Goal: Transaction & Acquisition: Purchase product/service

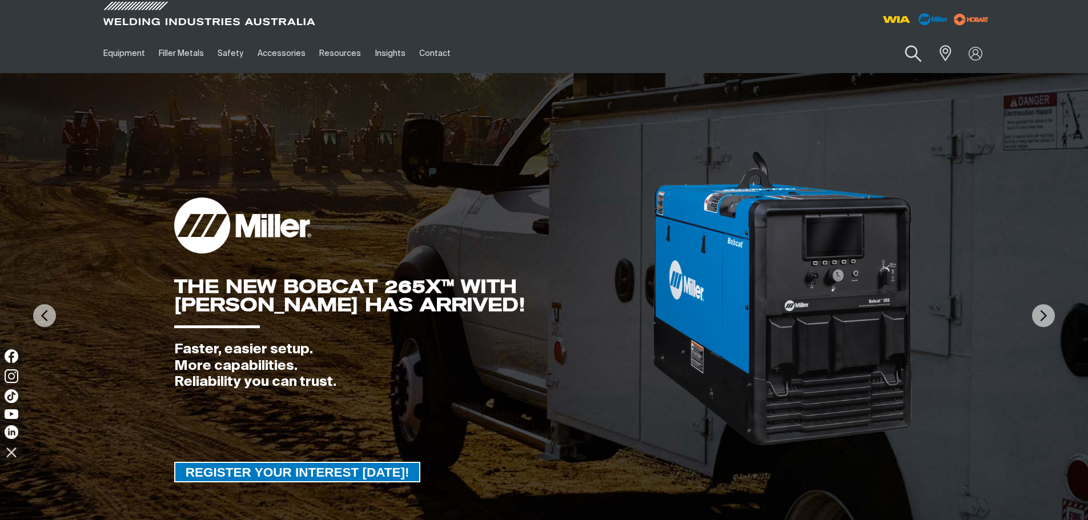
click at [914, 51] on button "Search products" at bounding box center [913, 54] width 46 height 33
click at [791, 57] on input "Search" at bounding box center [844, 54] width 176 height 26
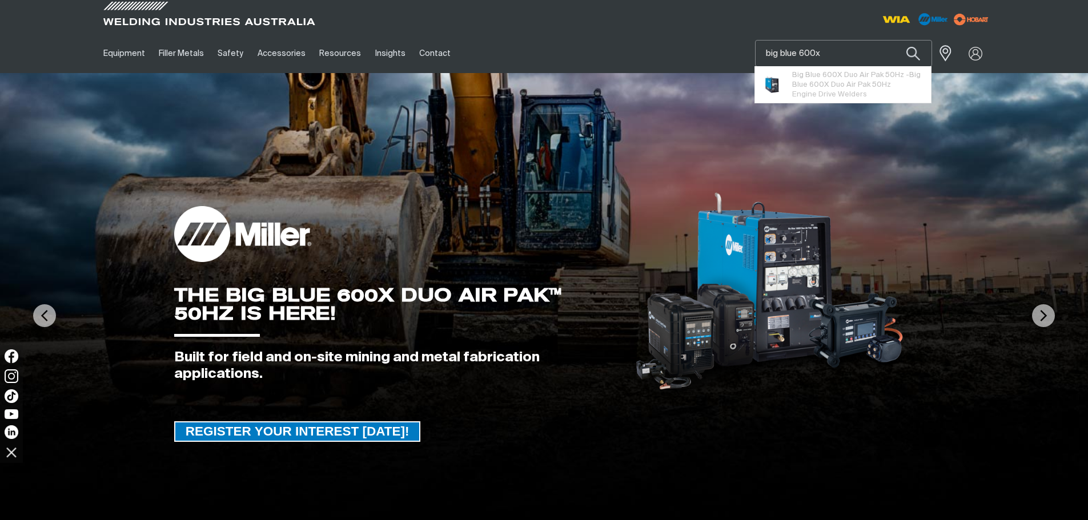
type input "big blue 600x"
click at [894, 40] on button "Search products" at bounding box center [913, 53] width 39 height 27
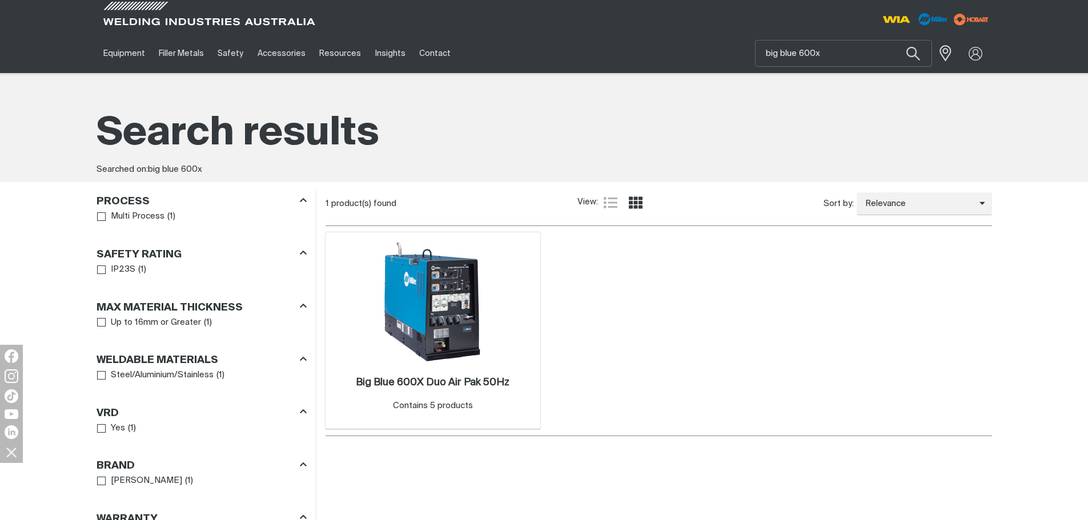
click at [434, 340] on img at bounding box center [433, 302] width 122 height 122
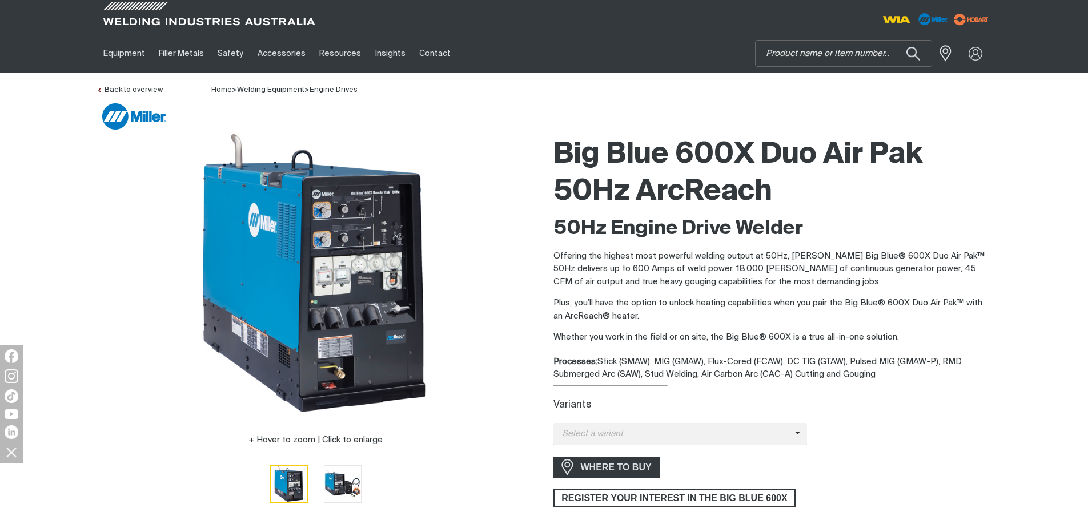
scroll to position [57, 0]
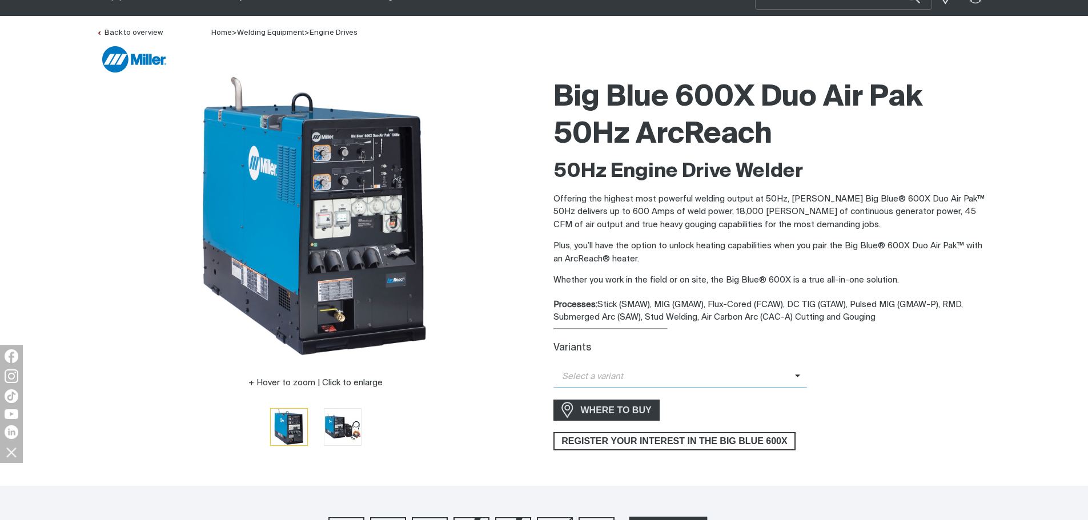
click at [788, 376] on span "Select a variant" at bounding box center [674, 377] width 242 height 13
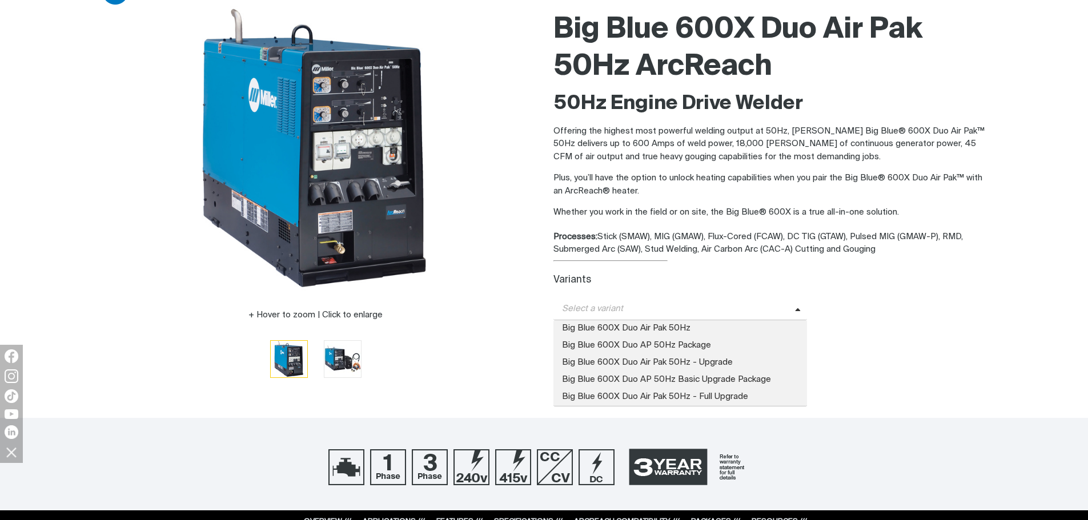
scroll to position [171, 0]
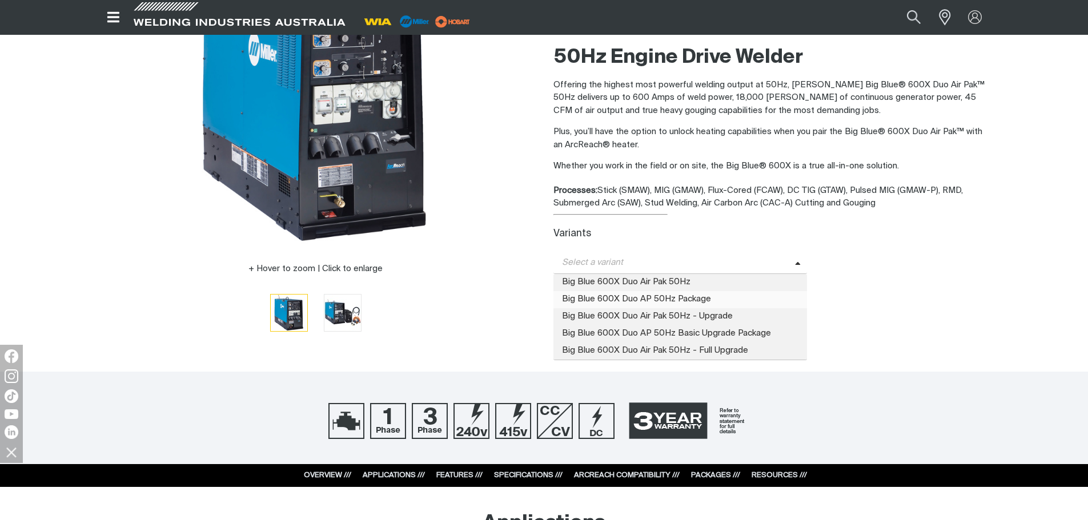
click at [722, 298] on span "Big Blue 600X Duo AP 50Hz Package" at bounding box center [680, 299] width 254 height 17
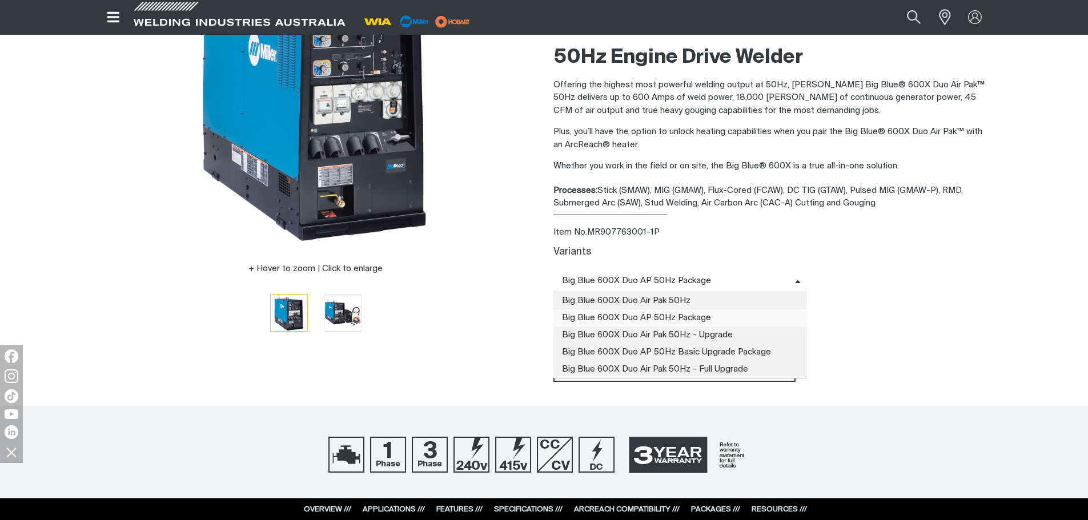
click at [793, 277] on span "Big Blue 600X Duo AP 50Hz Package" at bounding box center [674, 281] width 242 height 13
click at [725, 330] on span "Big Blue 600X Duo Air Pak 50Hz - Upgrade" at bounding box center [680, 335] width 254 height 17
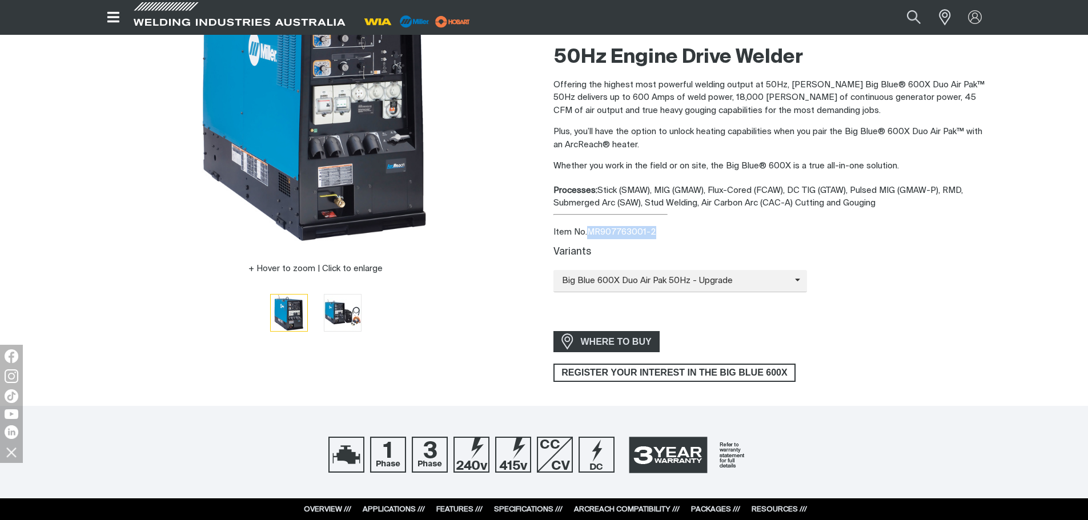
drag, startPoint x: 657, startPoint y: 230, endPoint x: 588, endPoint y: 230, distance: 68.5
click at [588, 230] on div "Item No. MR907763001-2" at bounding box center [772, 232] width 439 height 13
copy div "MR907763001-2"
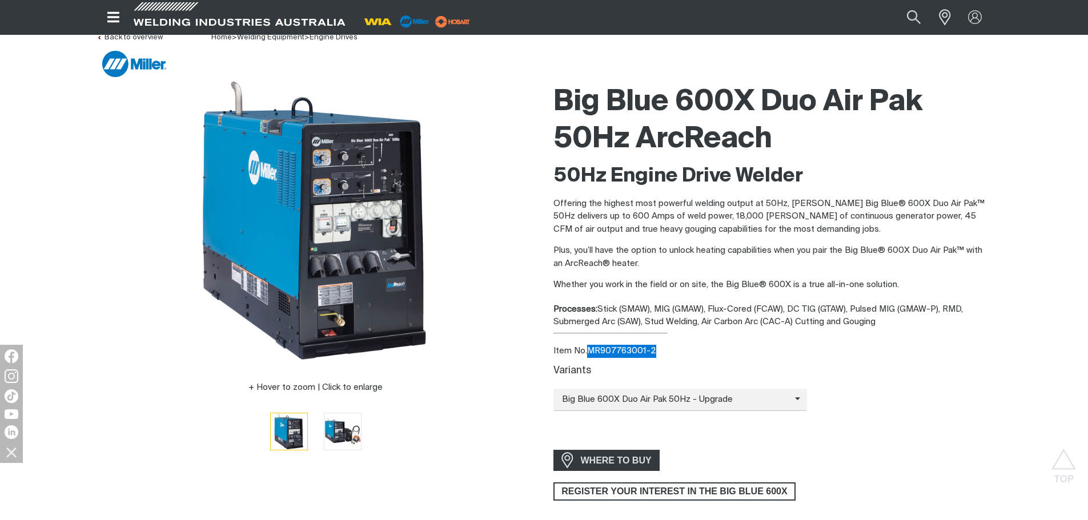
scroll to position [0, 0]
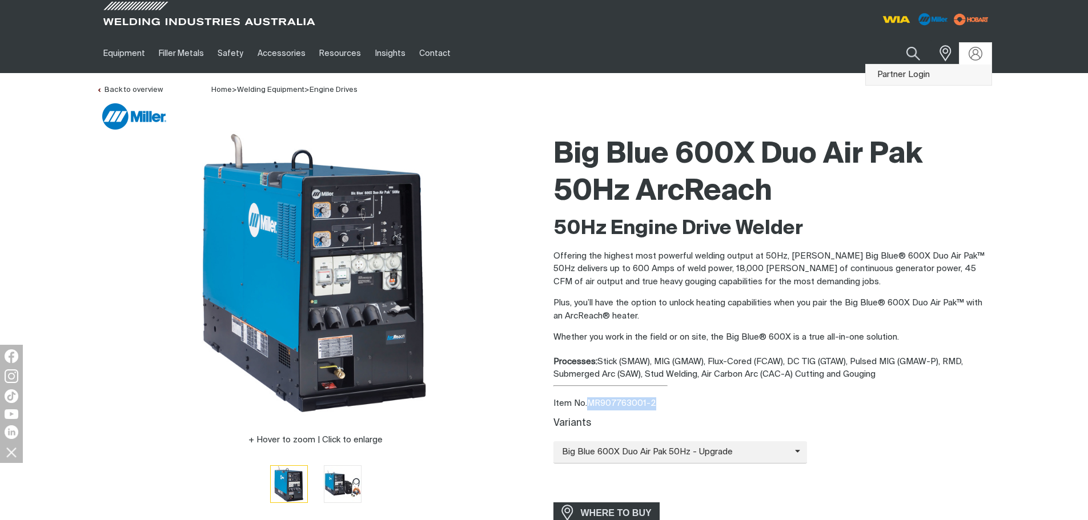
click at [910, 73] on link "Partner Login" at bounding box center [929, 75] width 126 height 21
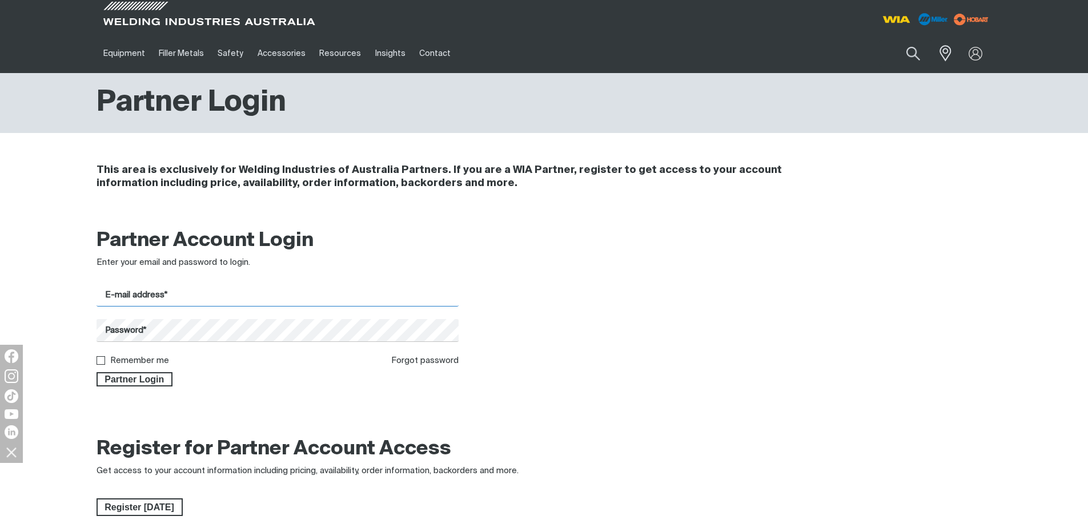
type input "scott@wess.com.au"
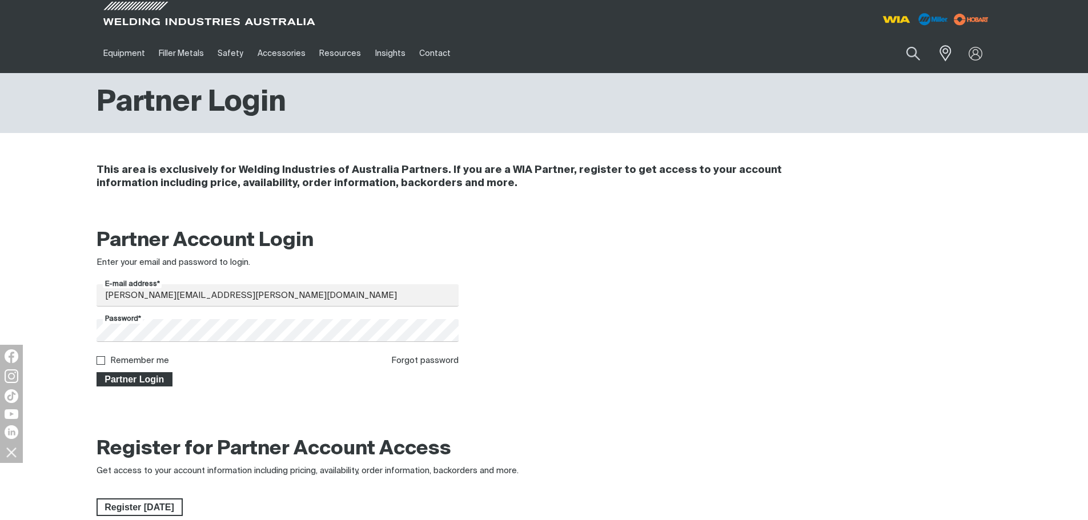
click at [122, 380] on span "Partner Login" at bounding box center [135, 379] width 74 height 15
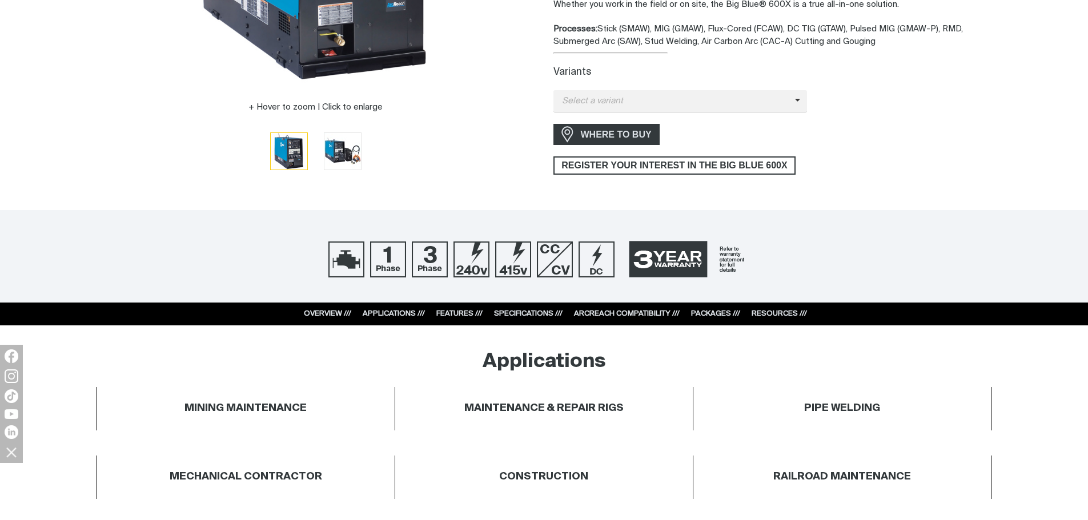
scroll to position [343, 0]
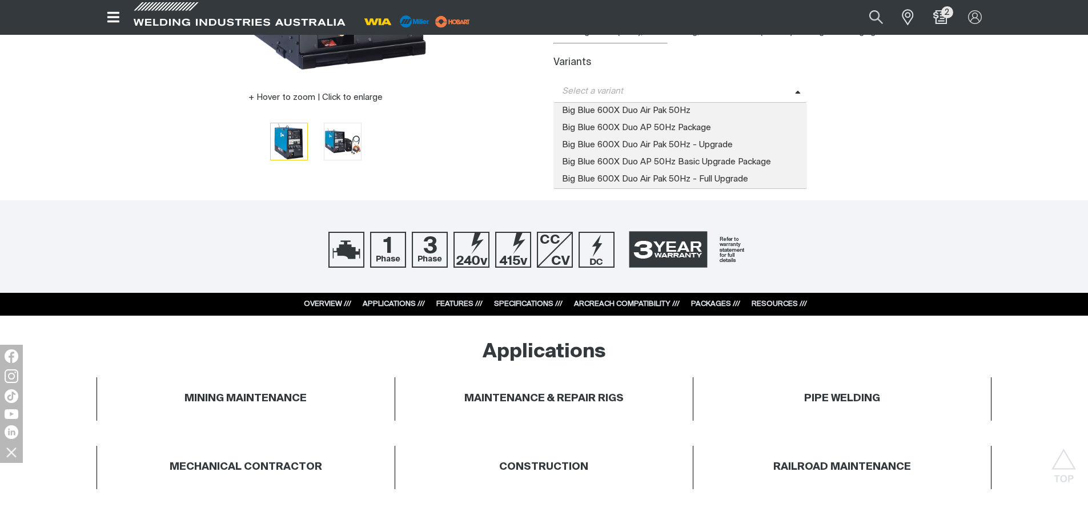
click at [799, 90] on icon at bounding box center [798, 93] width 6 height 9
click at [709, 141] on span "Big Blue 600X Duo Air Pak 50Hz - Upgrade" at bounding box center [680, 145] width 254 height 17
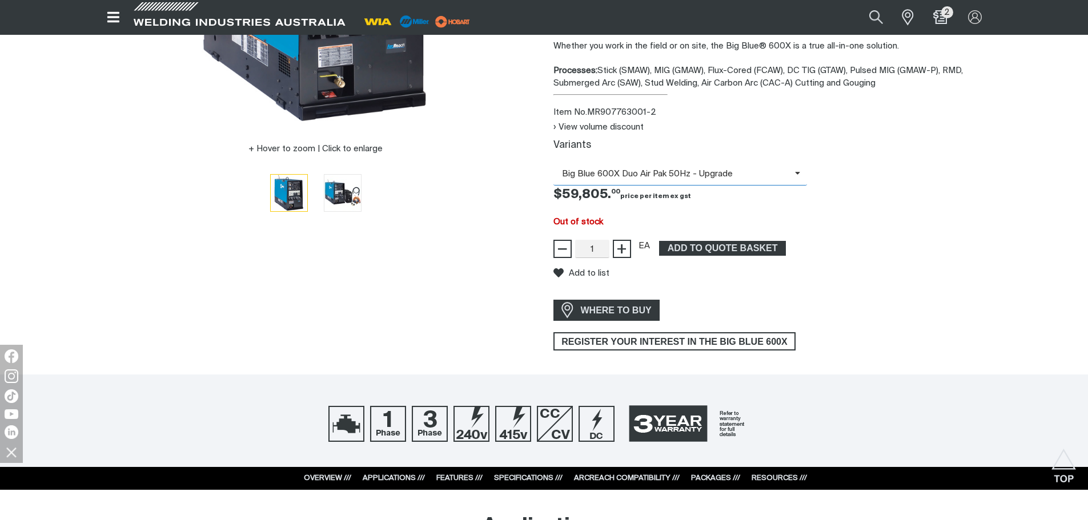
scroll to position [228, 0]
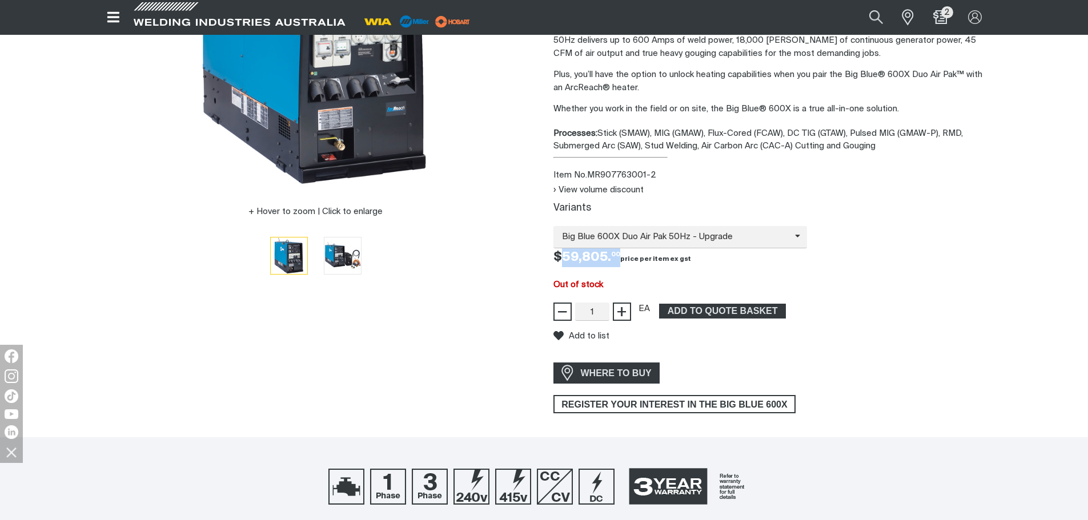
drag, startPoint x: 619, startPoint y: 255, endPoint x: 562, endPoint y: 255, distance: 56.5
click at [562, 255] on span "$59,805. 00" at bounding box center [622, 257] width 138 height 13
drag, startPoint x: 688, startPoint y: 286, endPoint x: 701, endPoint y: 267, distance: 22.7
click at [688, 286] on div "Out of stock" at bounding box center [772, 285] width 439 height 13
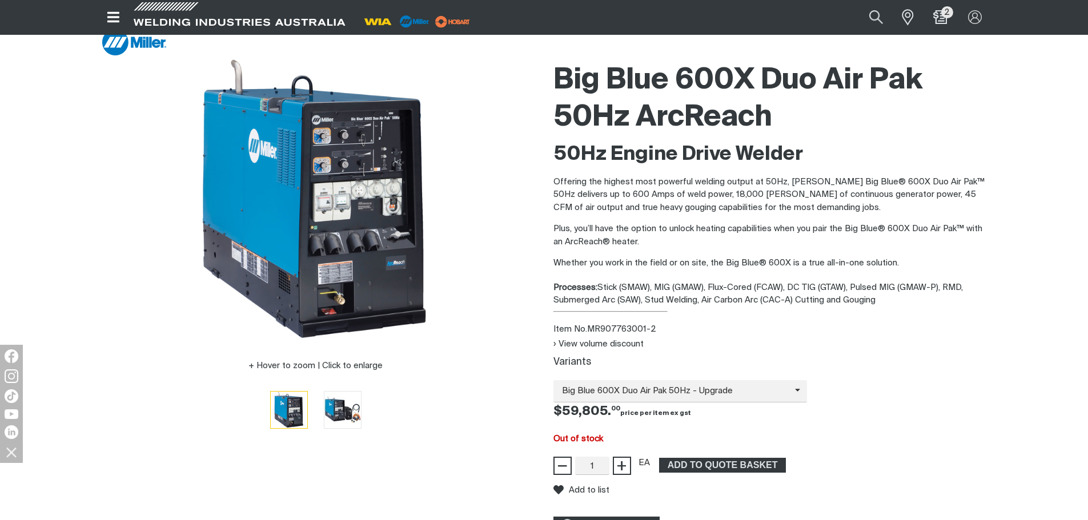
scroll to position [0, 0]
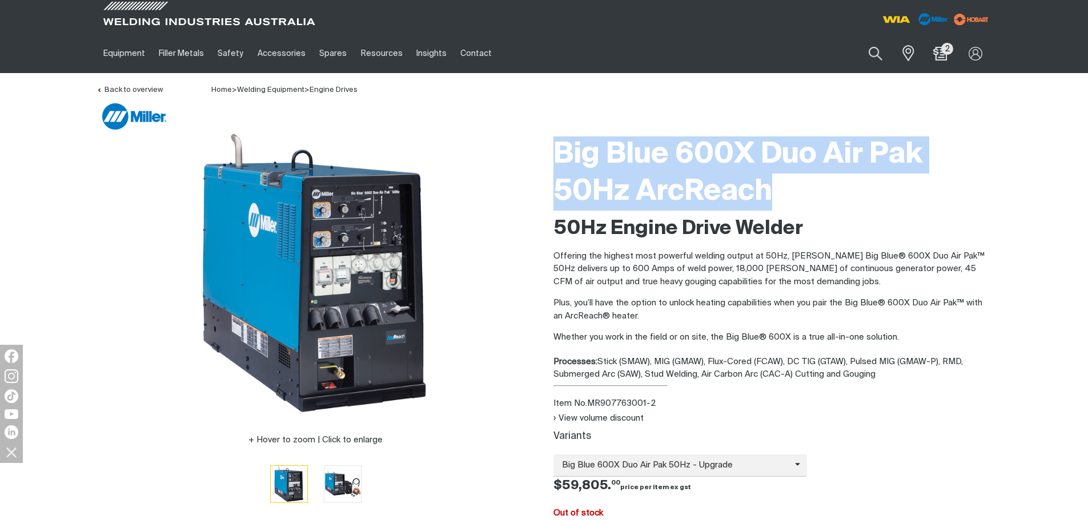
drag, startPoint x: 626, startPoint y: 150, endPoint x: 780, endPoint y: 184, distance: 158.0
click at [780, 184] on h1 "Big Blue 600X Duo Air Pak 50Hz ArcReach" at bounding box center [772, 174] width 439 height 74
copy h1 "Big Blue 600X Duo Air Pak 50Hz ArcReach"
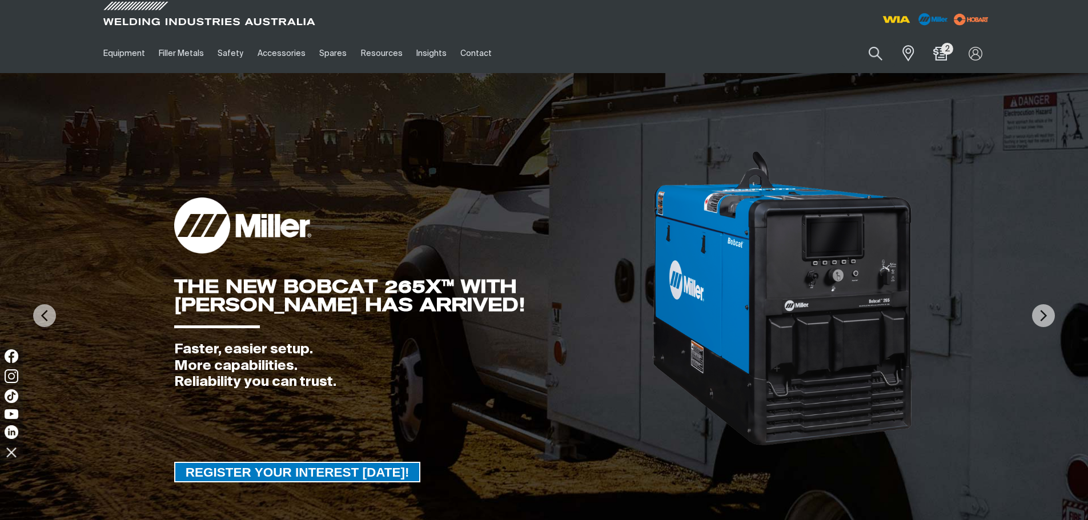
click at [877, 51] on button "Search products" at bounding box center [875, 53] width 39 height 27
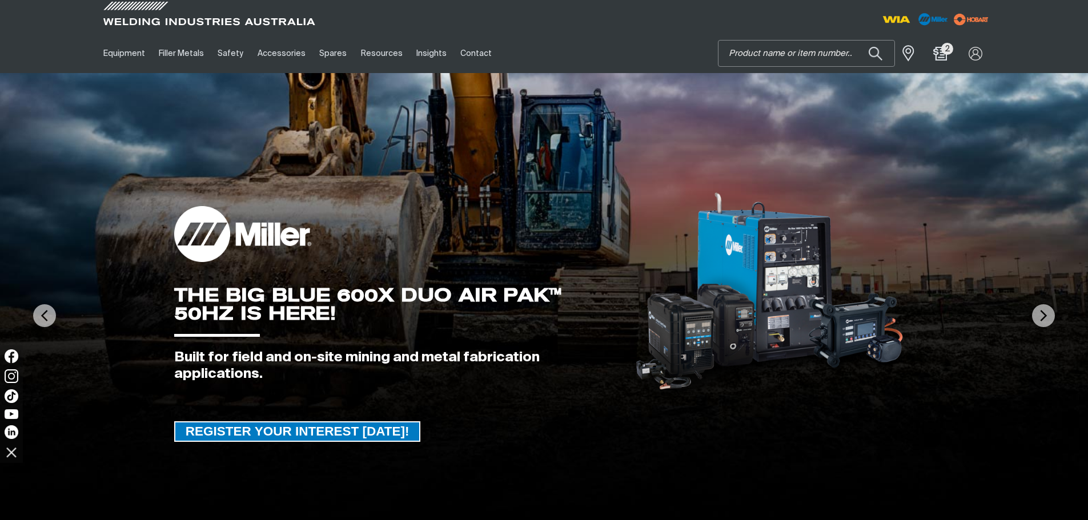
click at [750, 53] on input "Search" at bounding box center [807, 54] width 176 height 26
paste input "MR907763001-2 [PERSON_NAME] Big Blue 600X Duo Air Pak 50Hz ArcReach"
click at [856, 40] on button "Search products" at bounding box center [875, 53] width 39 height 27
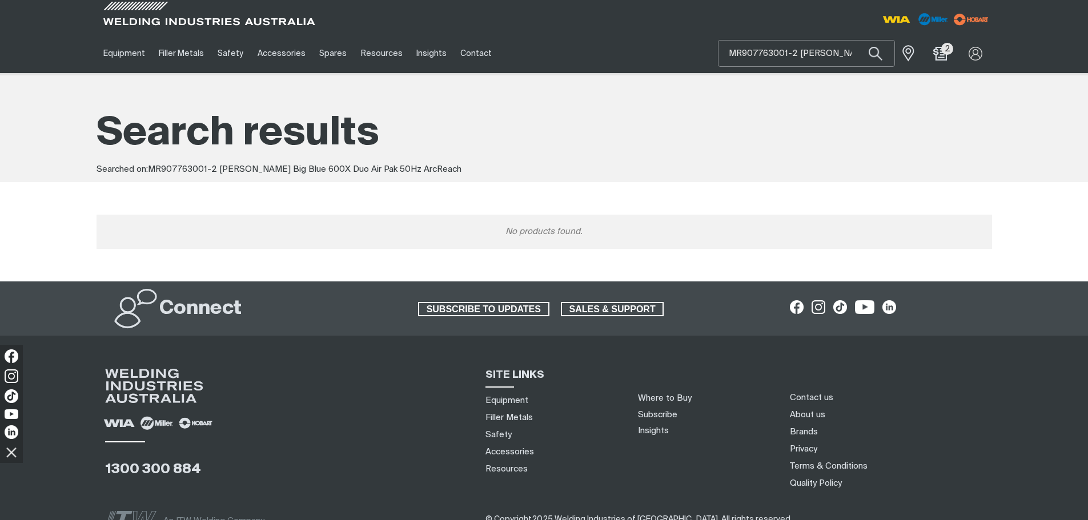
click at [848, 50] on input "MR907763001-2 [PERSON_NAME] Big Blue 600X Duo Air Pak 50Hz ArcReach" at bounding box center [807, 54] width 176 height 26
drag, startPoint x: 797, startPoint y: 49, endPoint x: 720, endPoint y: 59, distance: 77.8
click at [720, 59] on input "MR907763001-2 [PERSON_NAME] Big Duo Air Pak 50Hz ArcReach" at bounding box center [807, 54] width 176 height 26
click at [856, 40] on button "Search products" at bounding box center [875, 53] width 39 height 27
click at [796, 53] on input "[PERSON_NAME] Big Duo Air Pak 50Hz ArcReach" at bounding box center [807, 54] width 176 height 26
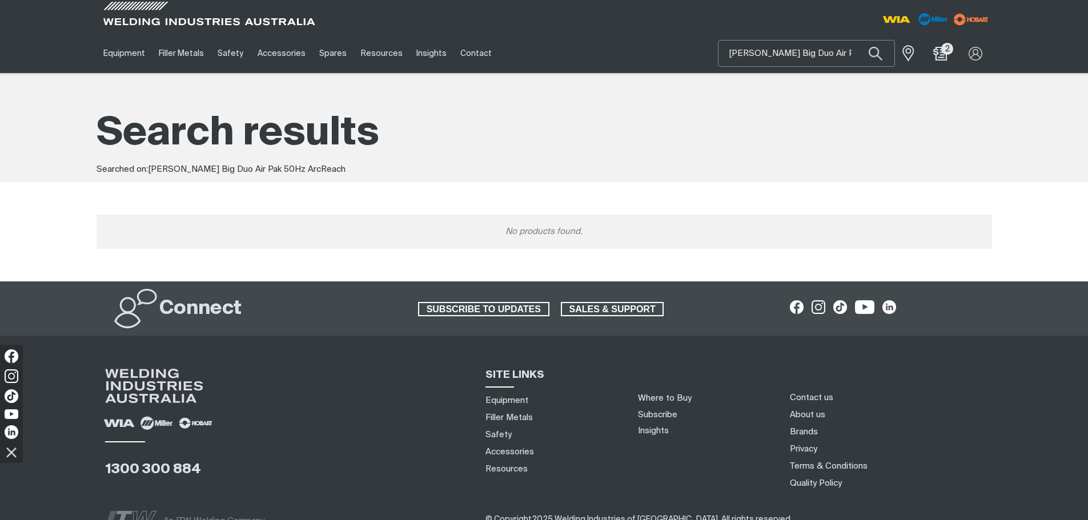
click at [851, 51] on input "[PERSON_NAME] Big Duo Air Pak 50Hz ArcReach" at bounding box center [807, 54] width 176 height 26
click at [852, 54] on input "[PERSON_NAME] Big Duo Air Pak 50Hz ArcReach" at bounding box center [807, 54] width 176 height 26
click at [856, 40] on button "Search products" at bounding box center [875, 53] width 39 height 27
drag, startPoint x: 833, startPoint y: 52, endPoint x: 777, endPoint y: 55, distance: 56.0
click at [777, 55] on input "[PERSON_NAME] Big Duo rcReach" at bounding box center [807, 54] width 176 height 26
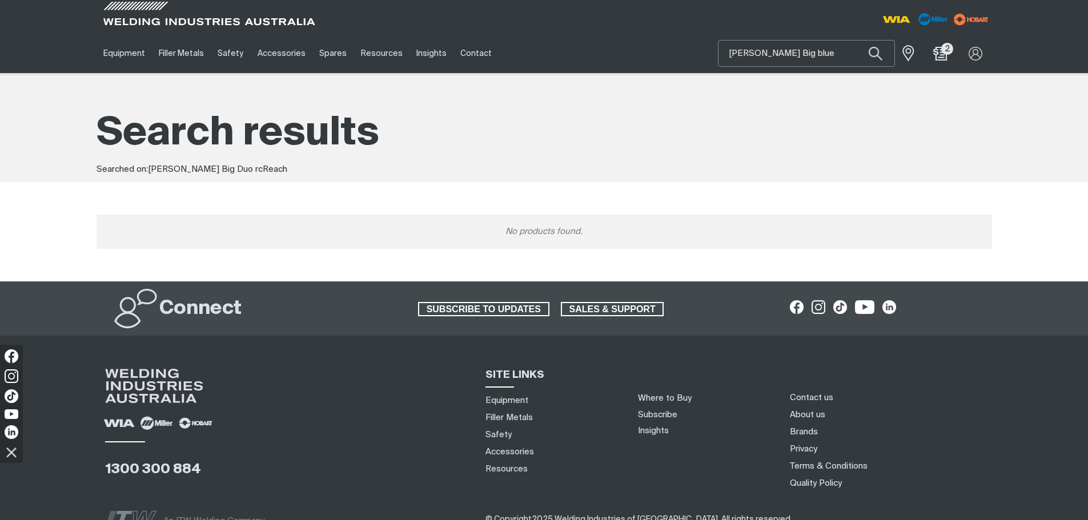
click at [856, 40] on button "Search products" at bounding box center [875, 53] width 39 height 27
drag, startPoint x: 762, startPoint y: 52, endPoint x: 710, endPoint y: 54, distance: 52.0
click at [710, 54] on div "Equipment Stick Welders TIG Welders MIG Welders Multi-Process Welders Engine Dr…" at bounding box center [545, 53] width 896 height 39
type input "Big blue"
click at [856, 40] on button "Search products" at bounding box center [875, 53] width 39 height 27
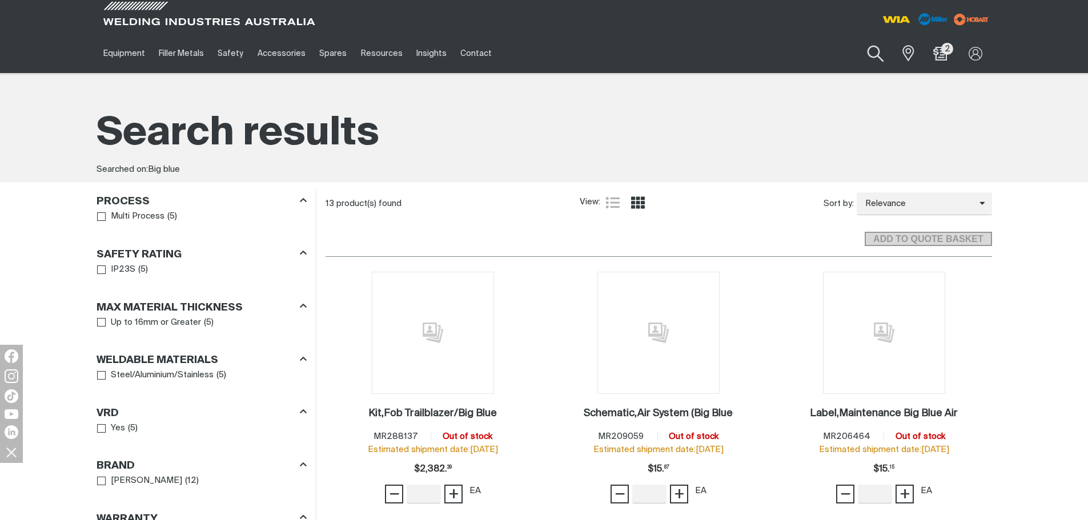
click at [869, 44] on button "Search products" at bounding box center [876, 54] width 46 height 33
click at [772, 51] on input "Big blue" at bounding box center [807, 54] width 176 height 26
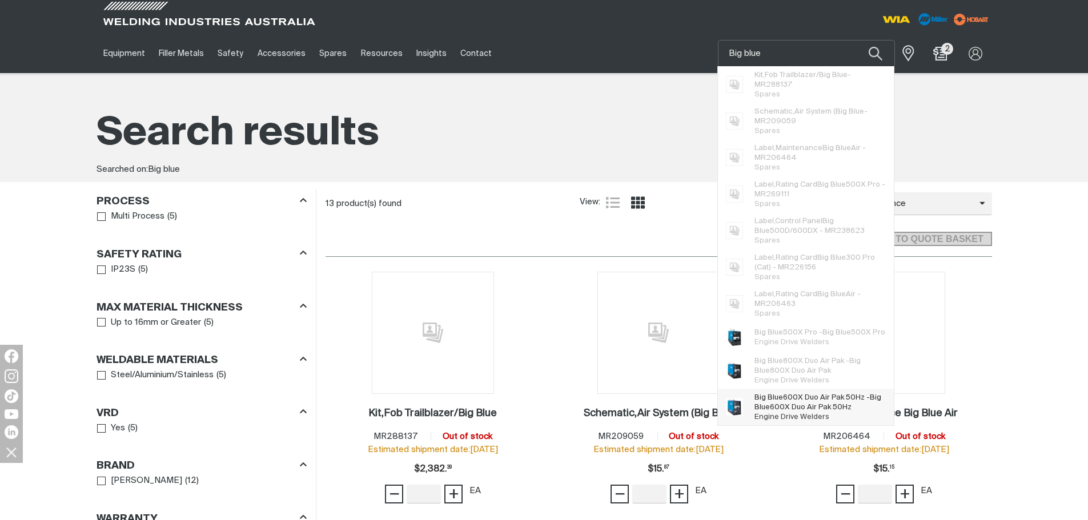
click at [816, 411] on span "Big Blue 600X Duo Air Pak 50Hz - Big Blue 600X Duo Air Pak 50Hz" at bounding box center [820, 402] width 131 height 19
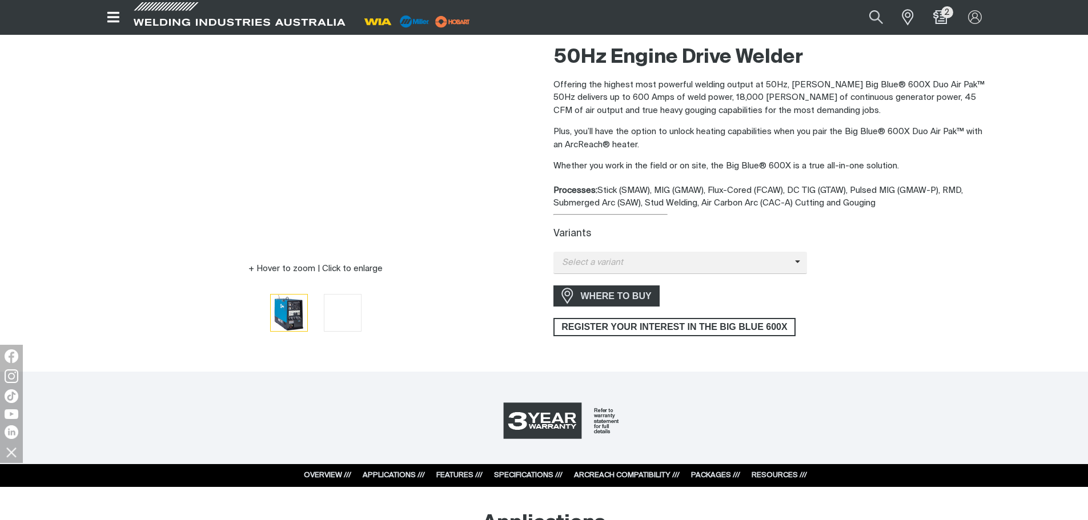
scroll to position [514, 0]
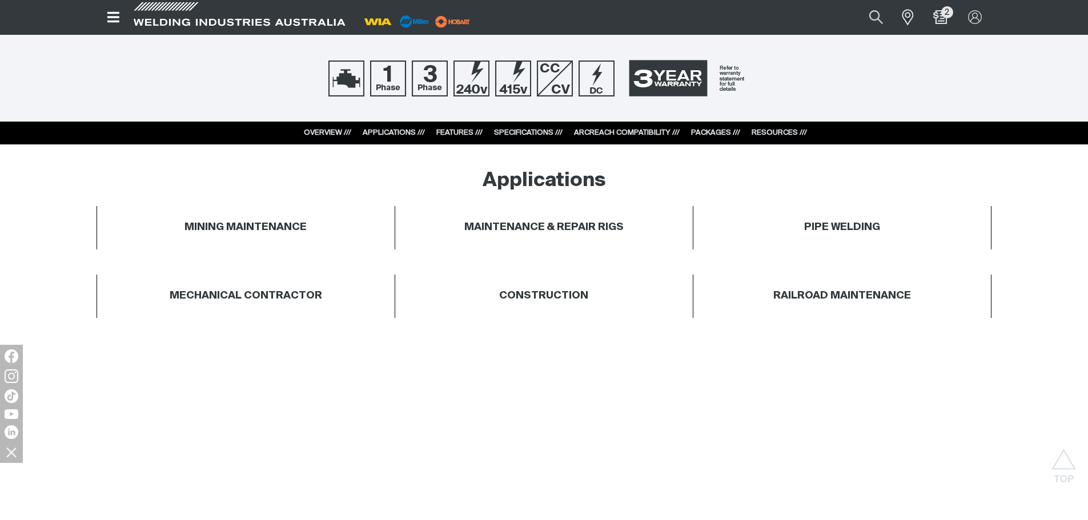
click at [779, 127] on div "OVERVIEW /// APPLICATIONS /// FEATURES /// SPECIFICATIONS /// ARCREACH COMPATIB…" at bounding box center [544, 133] width 526 height 23
click at [779, 130] on link "RESOURCES ///" at bounding box center [779, 132] width 55 height 7
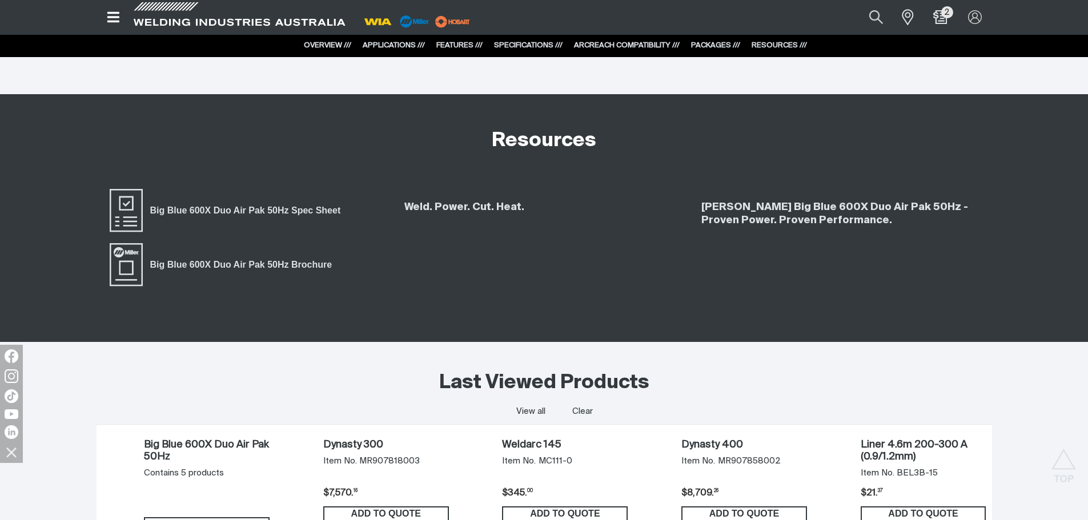
scroll to position [6462, 0]
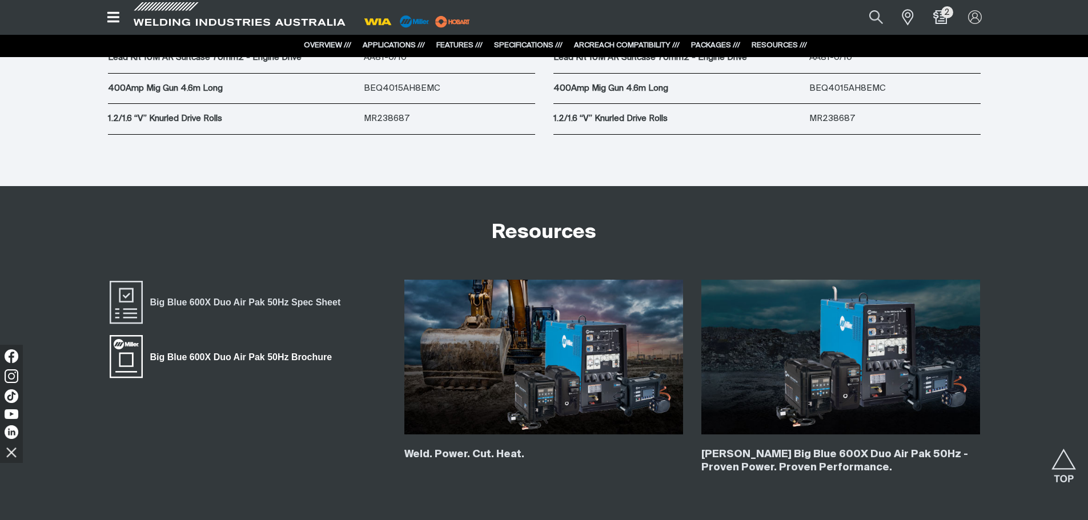
click at [202, 357] on span "Big Blue 600X Duo Air Pak 50Hz Brochure" at bounding box center [241, 357] width 196 height 15
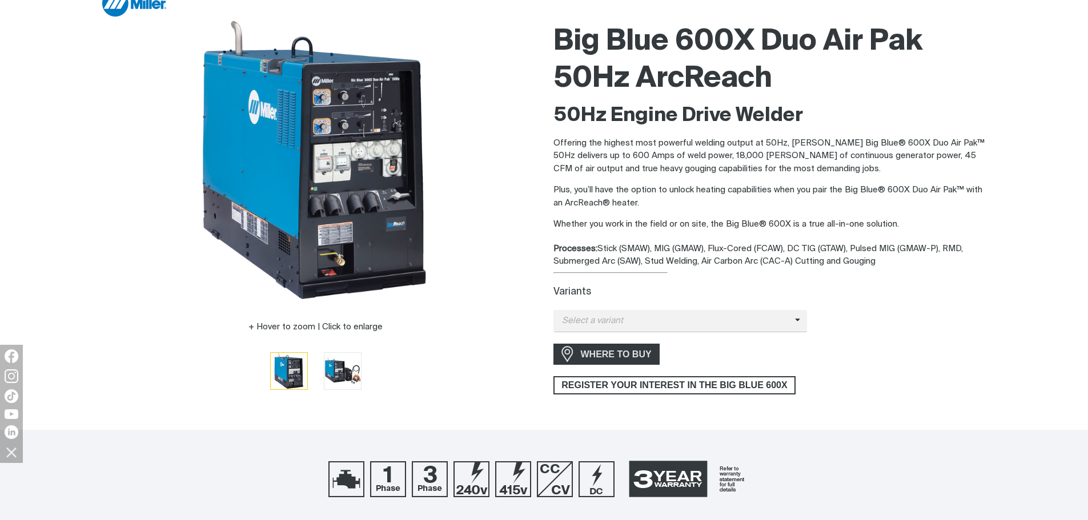
scroll to position [0, 0]
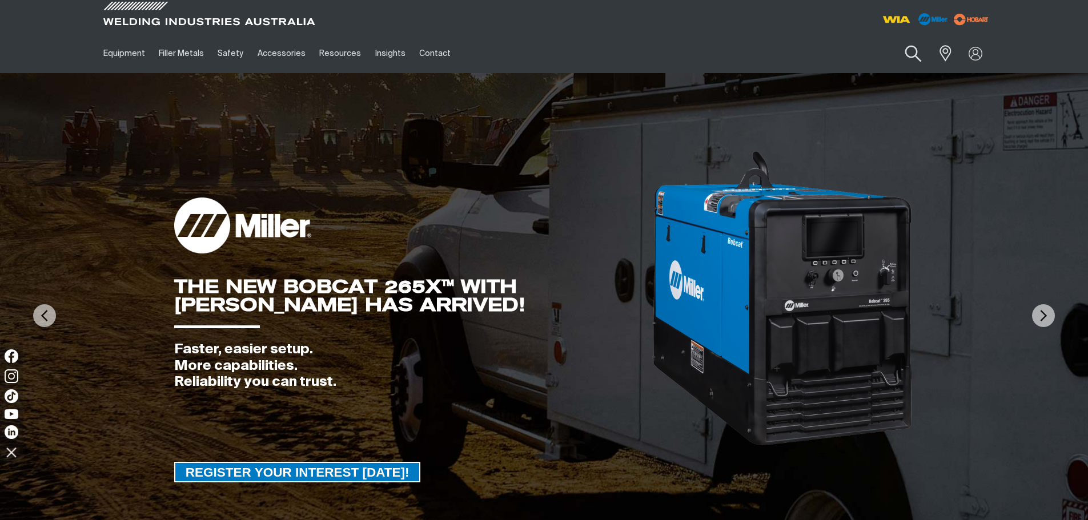
click at [912, 49] on button "Search products" at bounding box center [913, 54] width 46 height 33
click at [821, 49] on input "Search" at bounding box center [844, 54] width 176 height 26
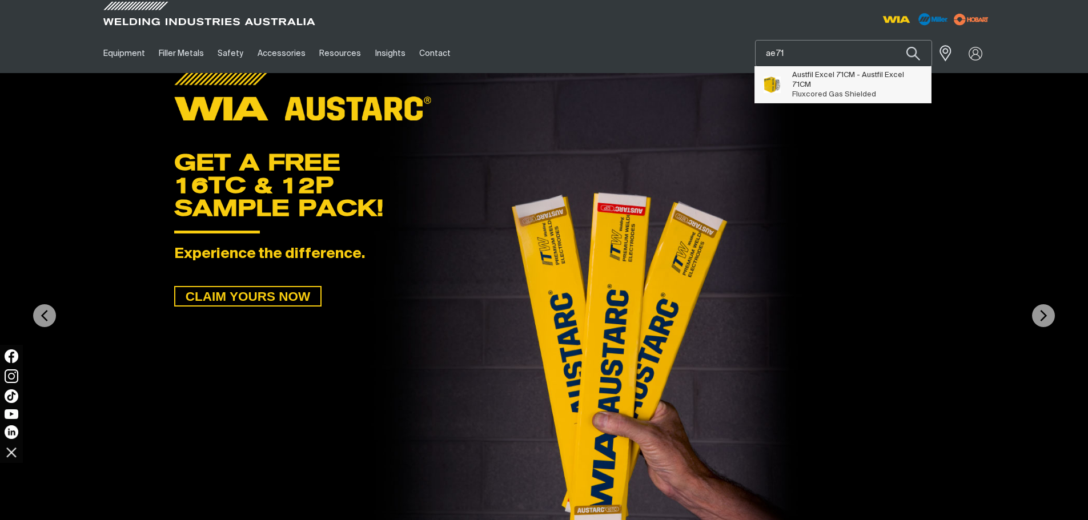
type input "ae71"
click at [814, 79] on span "Austfil Excel 71CM - Austfil Excel 71CM" at bounding box center [857, 79] width 131 height 19
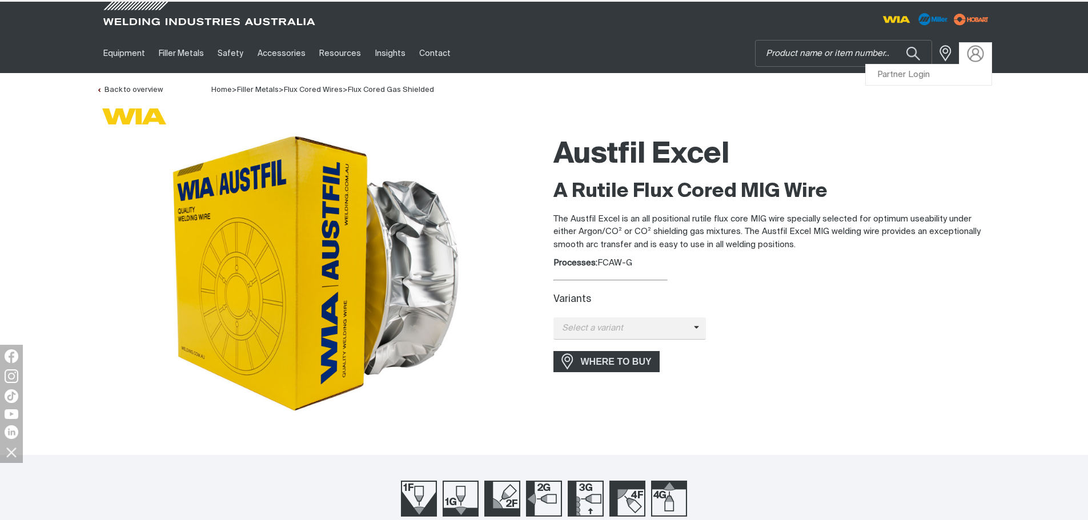
click at [978, 52] on img at bounding box center [975, 53] width 17 height 17
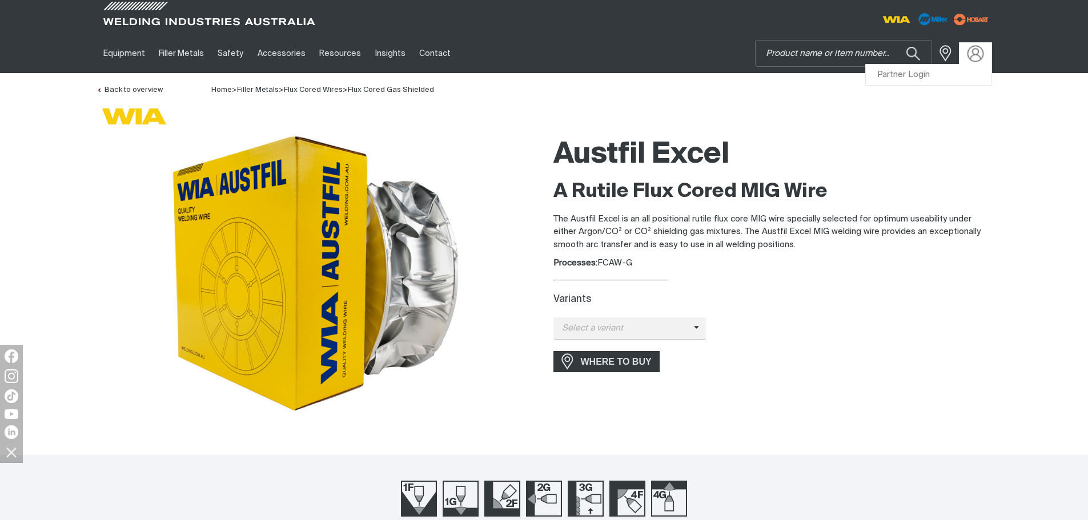
click at [973, 57] on img at bounding box center [975, 53] width 17 height 17
click at [920, 70] on link "Partner Login" at bounding box center [929, 75] width 126 height 21
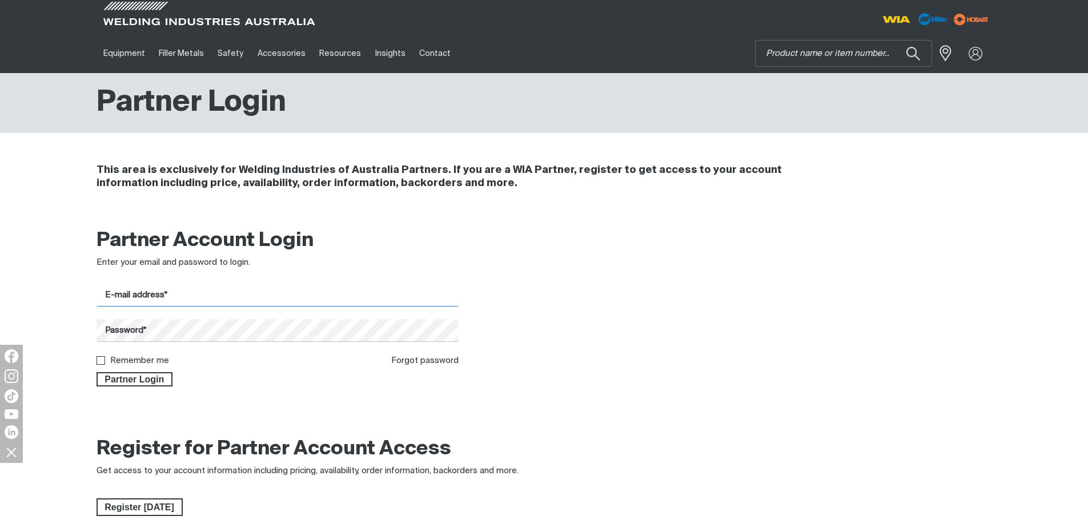
type input "scott@wess.com.au"
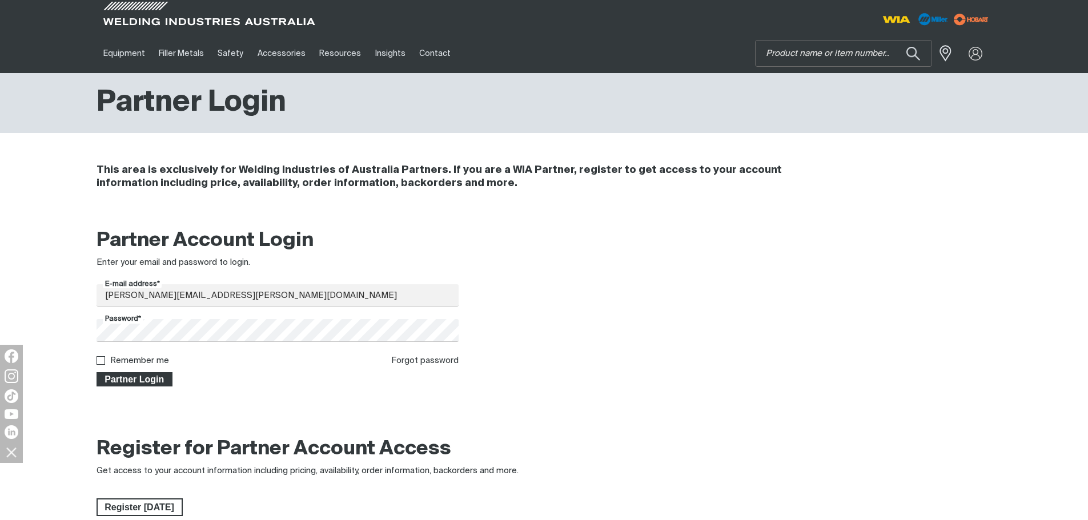
click at [129, 377] on span "Partner Login" at bounding box center [135, 379] width 74 height 15
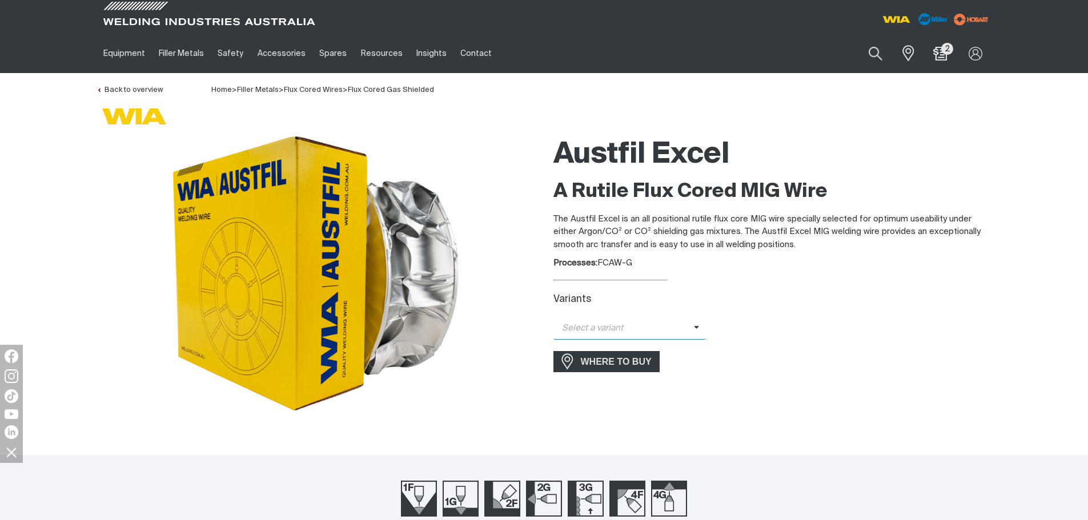
click at [687, 326] on span "Select a variant" at bounding box center [623, 328] width 141 height 13
click at [625, 344] on span "Austfil Excel - 1.2mm (15kg)" at bounding box center [629, 348] width 153 height 17
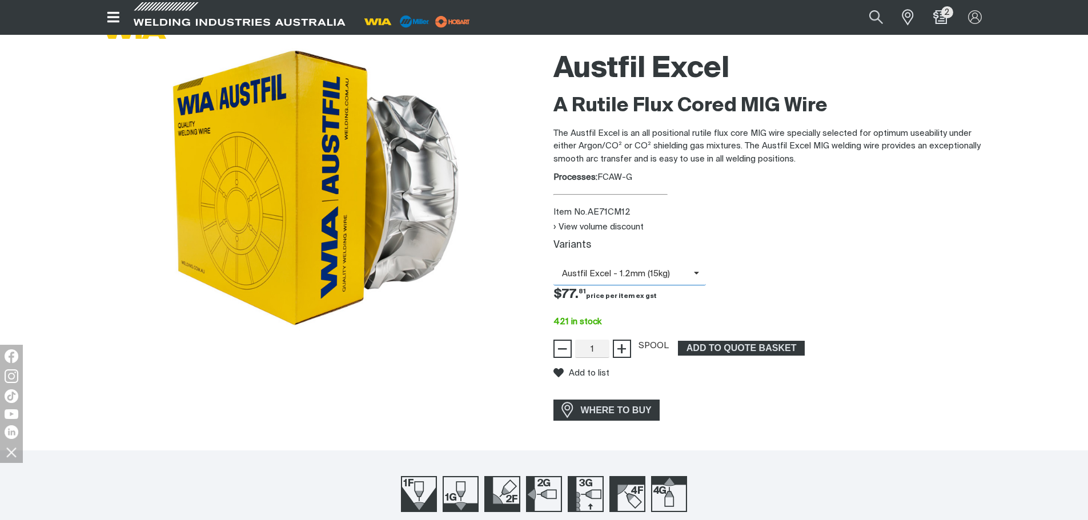
scroll to position [114, 0]
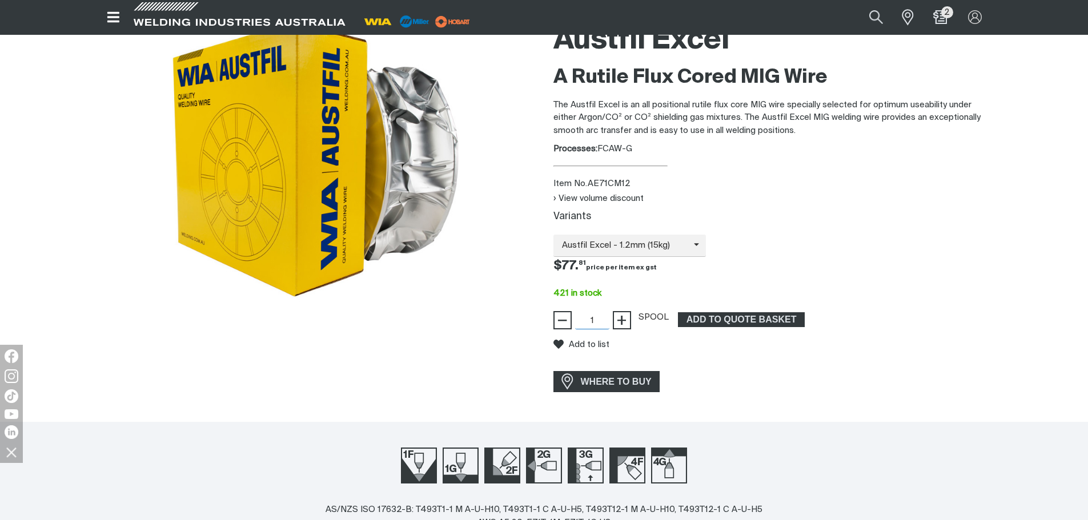
click at [597, 318] on input "1" at bounding box center [592, 320] width 34 height 18
drag, startPoint x: 599, startPoint y: 316, endPoint x: 584, endPoint y: 319, distance: 15.7
click at [584, 319] on input "1" at bounding box center [592, 320] width 34 height 18
click at [593, 319] on input "1" at bounding box center [592, 320] width 34 height 18
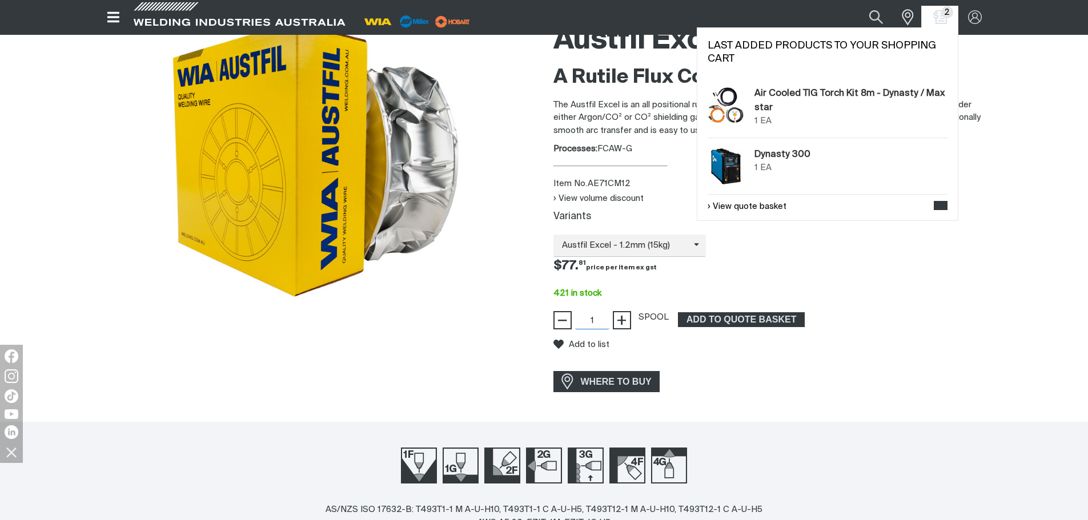
click at [593, 319] on input "1" at bounding box center [592, 320] width 34 height 18
type input "360"
click at [776, 382] on div "WHERE TO BUY" at bounding box center [772, 381] width 439 height 21
click at [739, 352] on div "Add to list" at bounding box center [772, 345] width 439 height 30
click at [740, 314] on span "ADD TO QUOTE BASKET" at bounding box center [741, 319] width 125 height 15
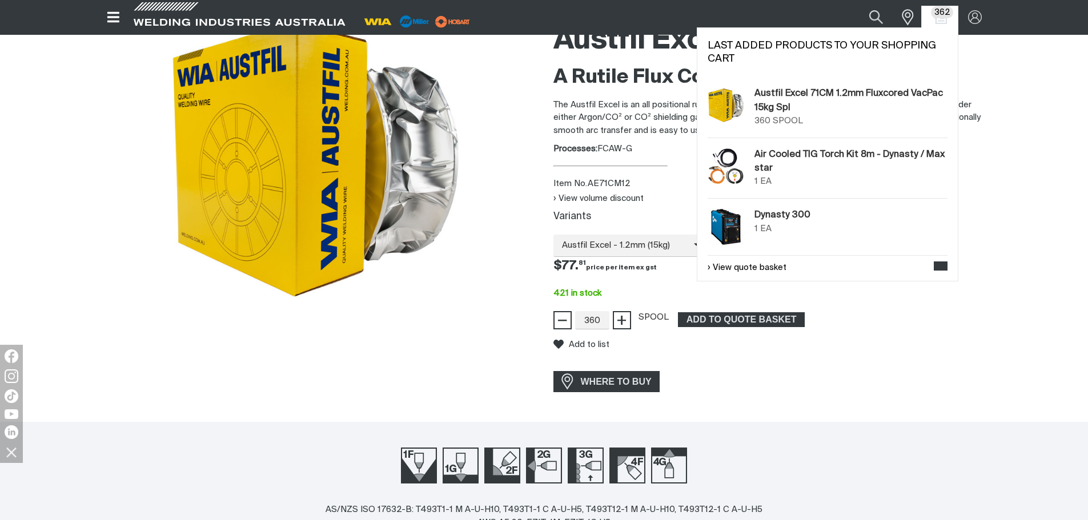
click at [938, 14] on span "362" at bounding box center [942, 12] width 22 height 12
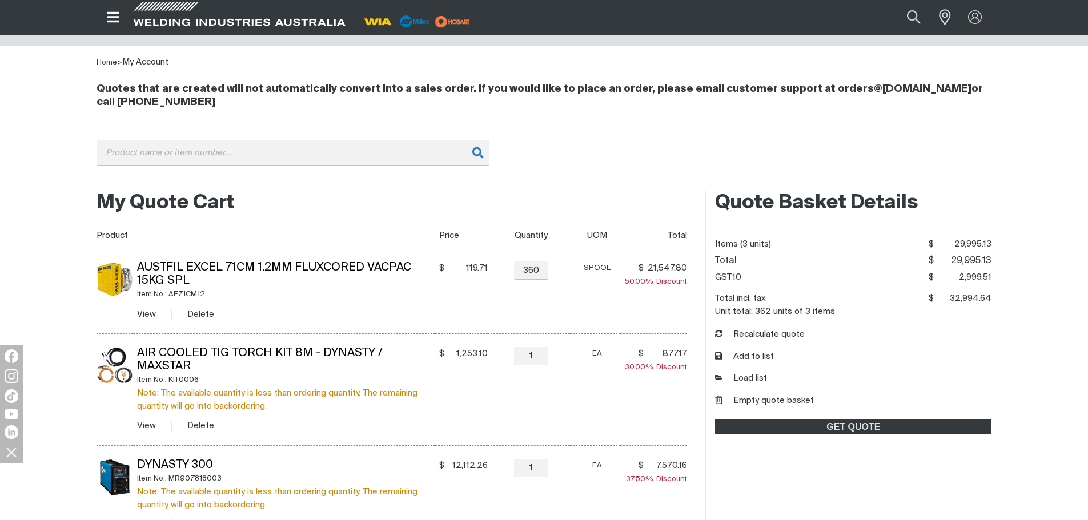
scroll to position [171, 0]
